Goal: Complete application form

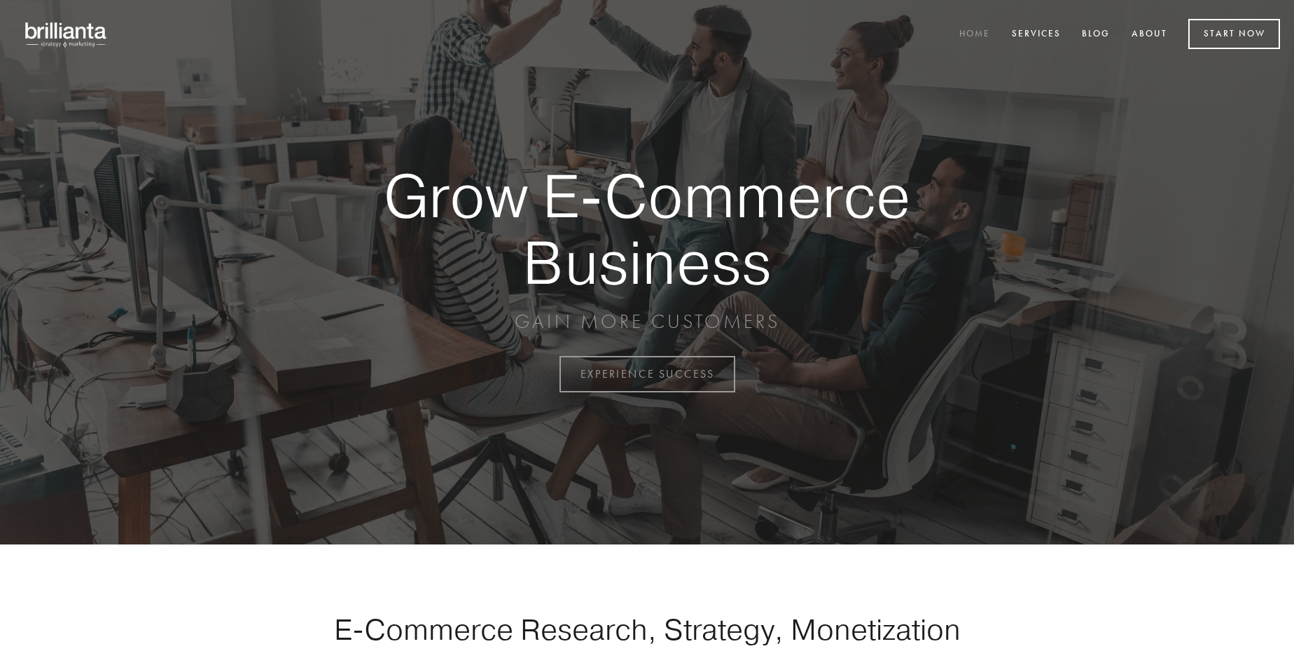
scroll to position [3671, 0]
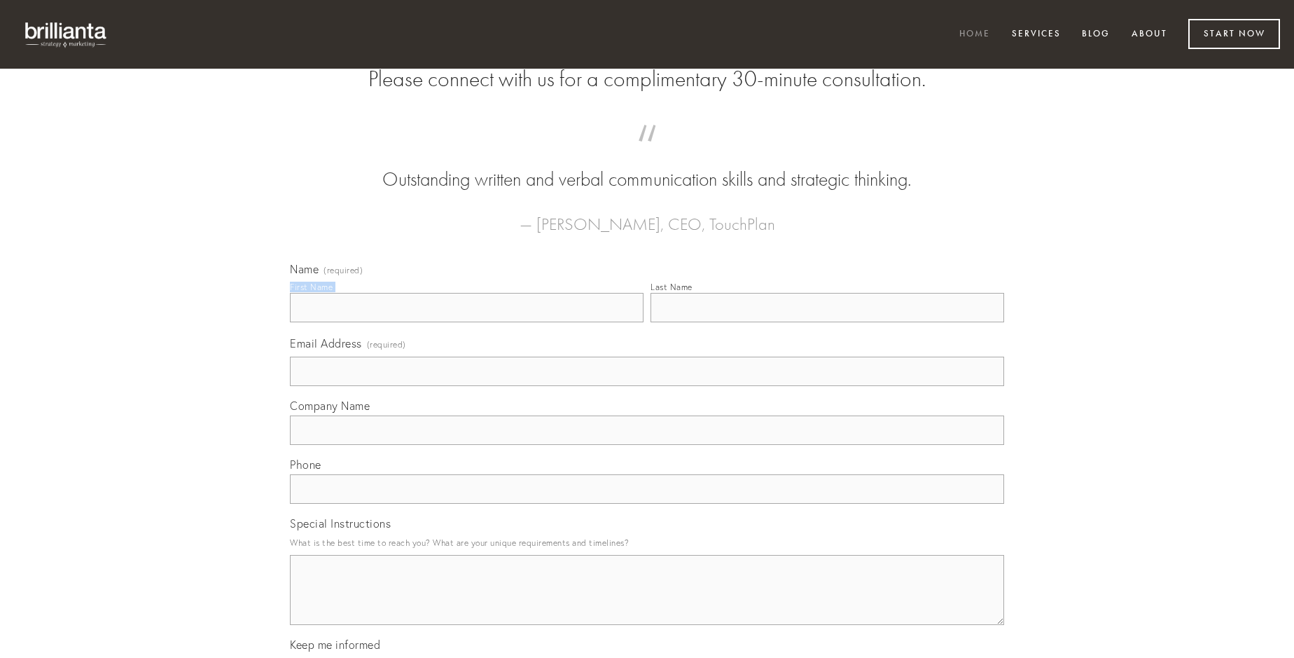
type input "[PERSON_NAME]"
click at [827, 322] on input "Last Name" at bounding box center [828, 307] width 354 height 29
type input "[PERSON_NAME]"
click at [647, 386] on input "Email Address (required)" at bounding box center [647, 370] width 714 height 29
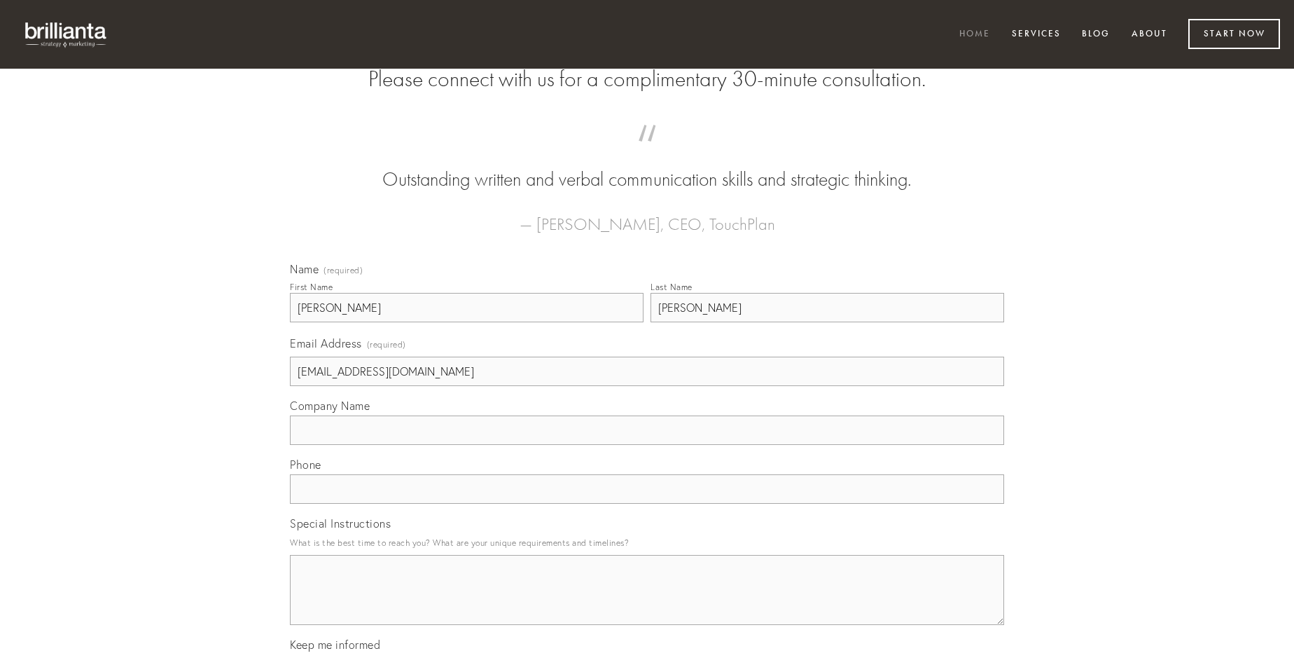
type input "[EMAIL_ADDRESS][DOMAIN_NAME]"
click at [647, 445] on input "Company Name" at bounding box center [647, 429] width 714 height 29
type input "decumbo"
click at [647, 504] on input "text" at bounding box center [647, 488] width 714 height 29
click at [647, 602] on textarea "Special Instructions" at bounding box center [647, 590] width 714 height 70
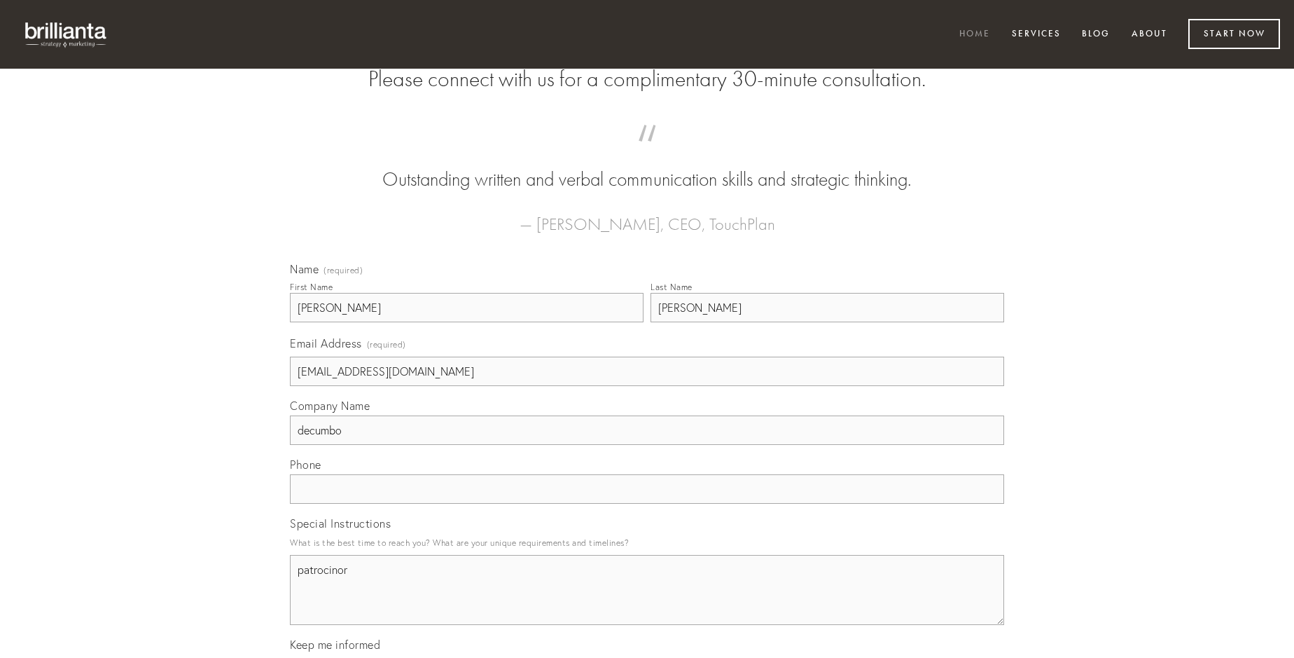
type textarea "patrocinor"
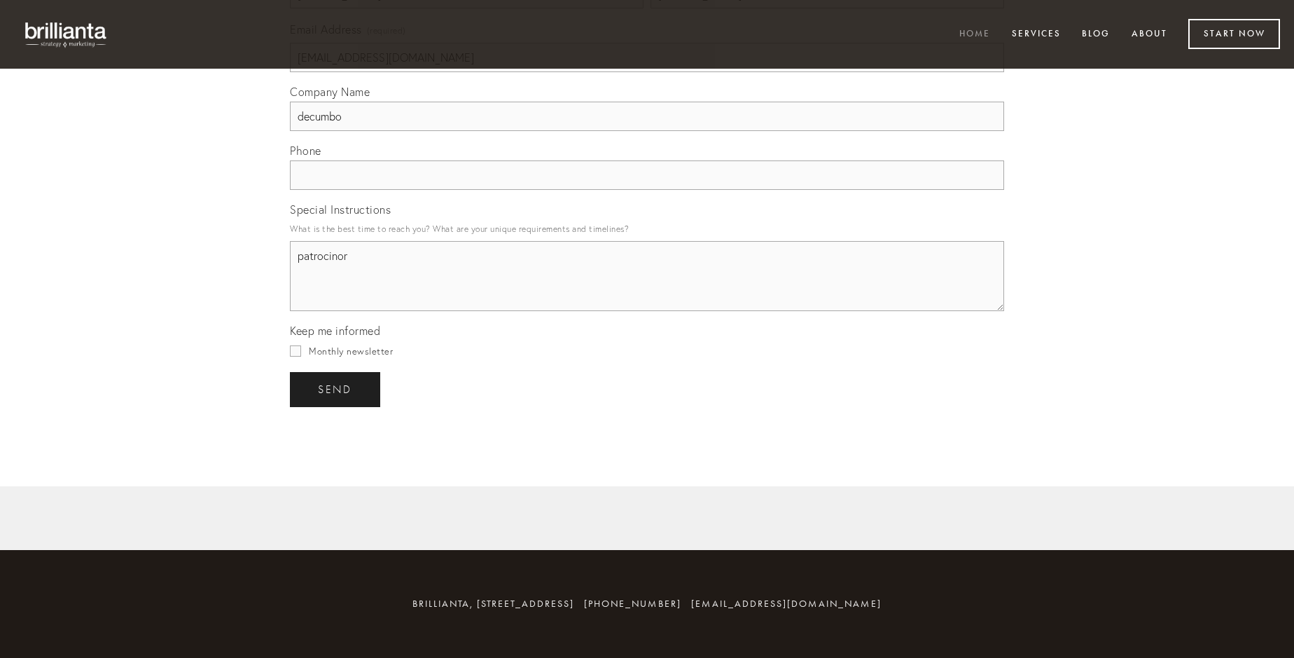
click at [336, 389] on span "send" at bounding box center [335, 389] width 34 height 13
